Goal: Task Accomplishment & Management: Manage account settings

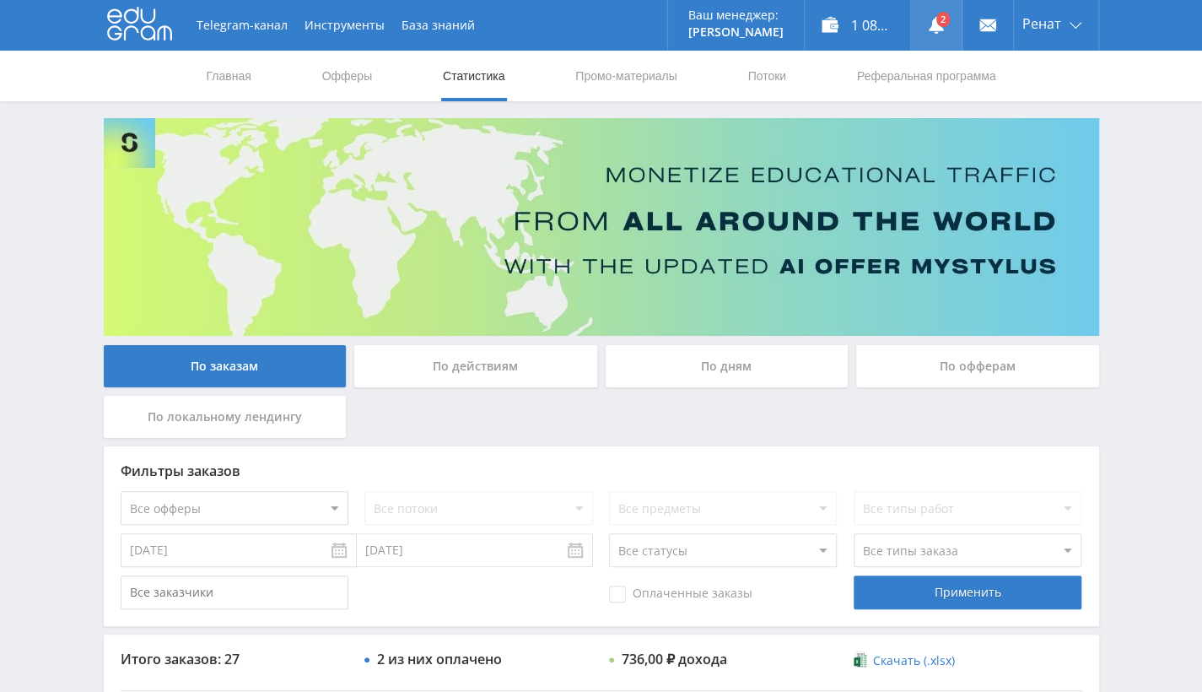
click at [921, 24] on link at bounding box center [936, 25] width 51 height 51
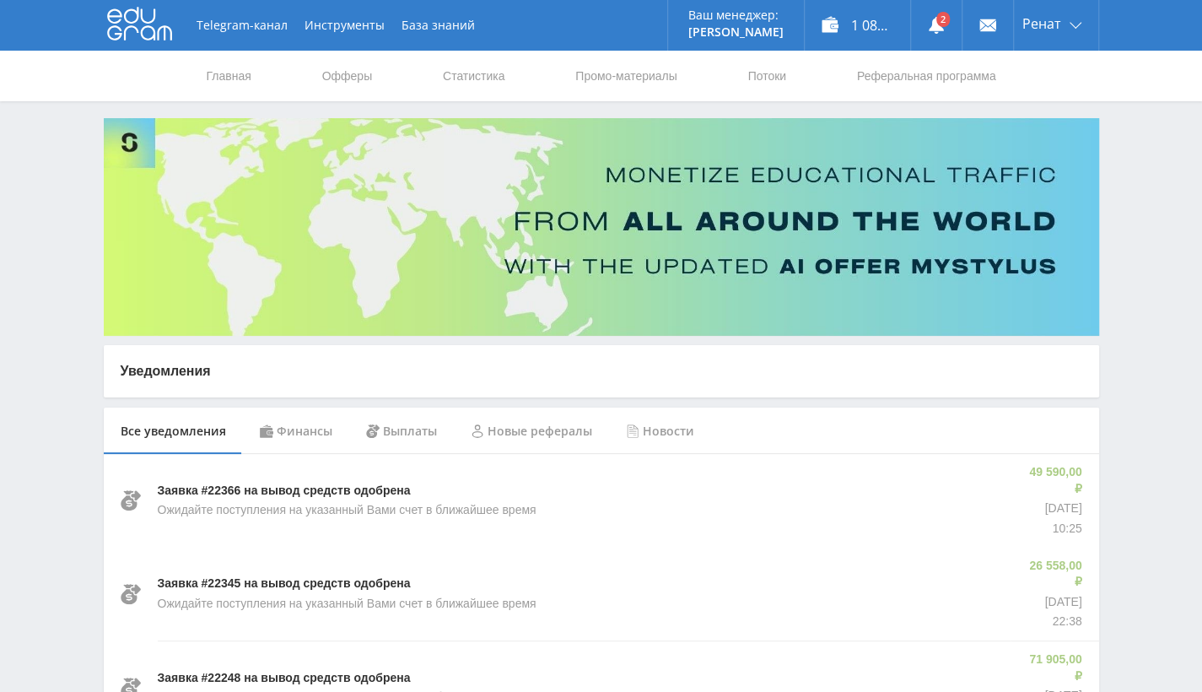
click at [285, 423] on div "Финансы" at bounding box center [296, 430] width 106 height 47
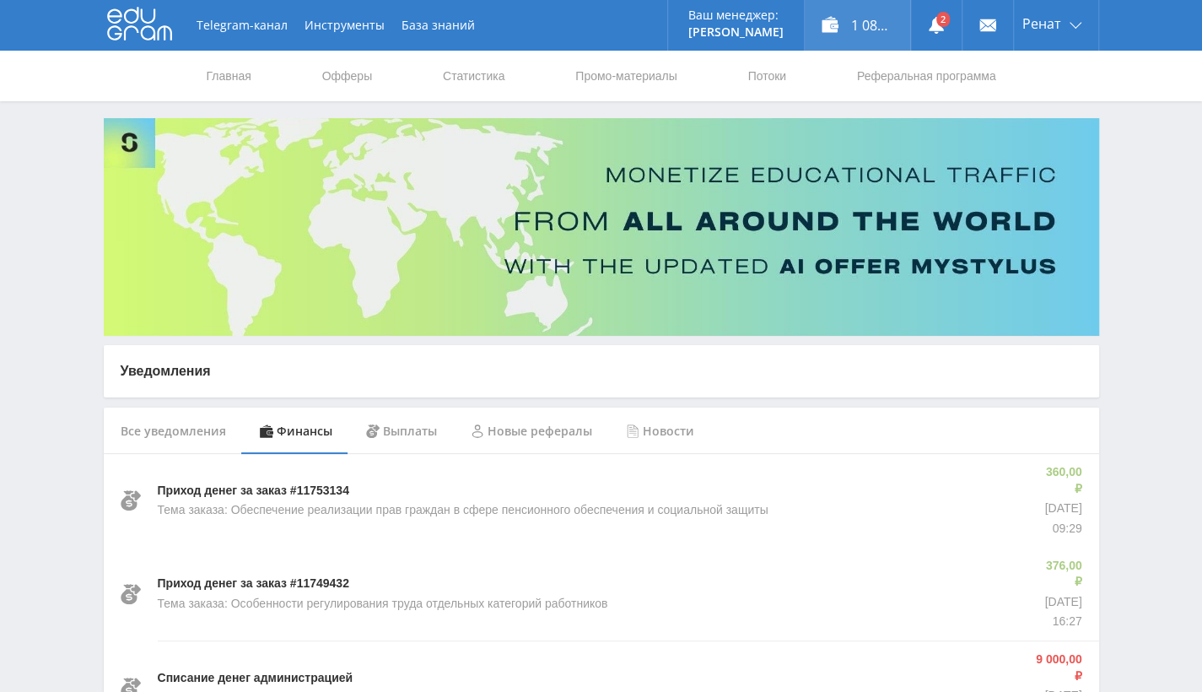
click at [862, 35] on div "1 083,50 ₽" at bounding box center [857, 25] width 105 height 51
